Goal: Find specific page/section: Find specific page/section

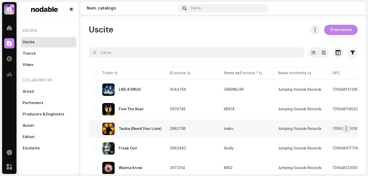
click at [128, 132] on div "Tauba (Need Your Love)" at bounding box center [127, 129] width 68 height 12
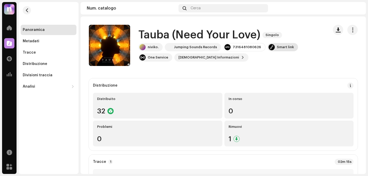
click at [279, 47] on div "Smart link" at bounding box center [285, 47] width 17 height 4
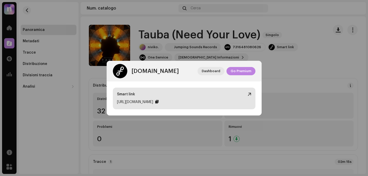
click at [159, 100] on div at bounding box center [156, 102] width 3 height 4
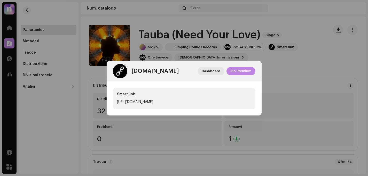
click at [207, 63] on div "[DOMAIN_NAME] Dashboard Go Premium" at bounding box center [184, 71] width 155 height 21
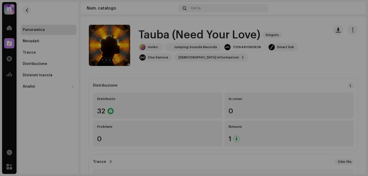
click at [71, 18] on div "[DOMAIN_NAME] Dashboard Go Premium Smart link [URL][DOMAIN_NAME]" at bounding box center [184, 88] width 368 height 176
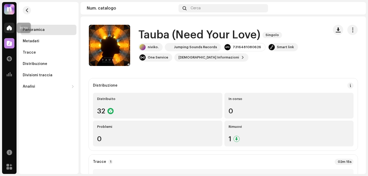
click at [10, 30] on span at bounding box center [9, 28] width 5 height 4
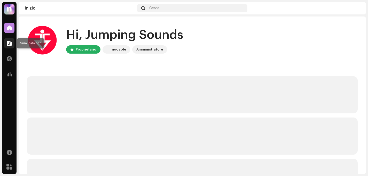
click at [12, 43] on span at bounding box center [9, 43] width 5 height 4
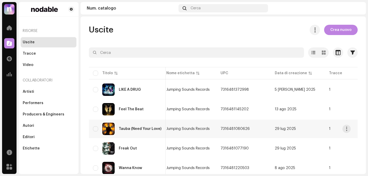
scroll to position [0, 99]
